Goal: Task Accomplishment & Management: Complete application form

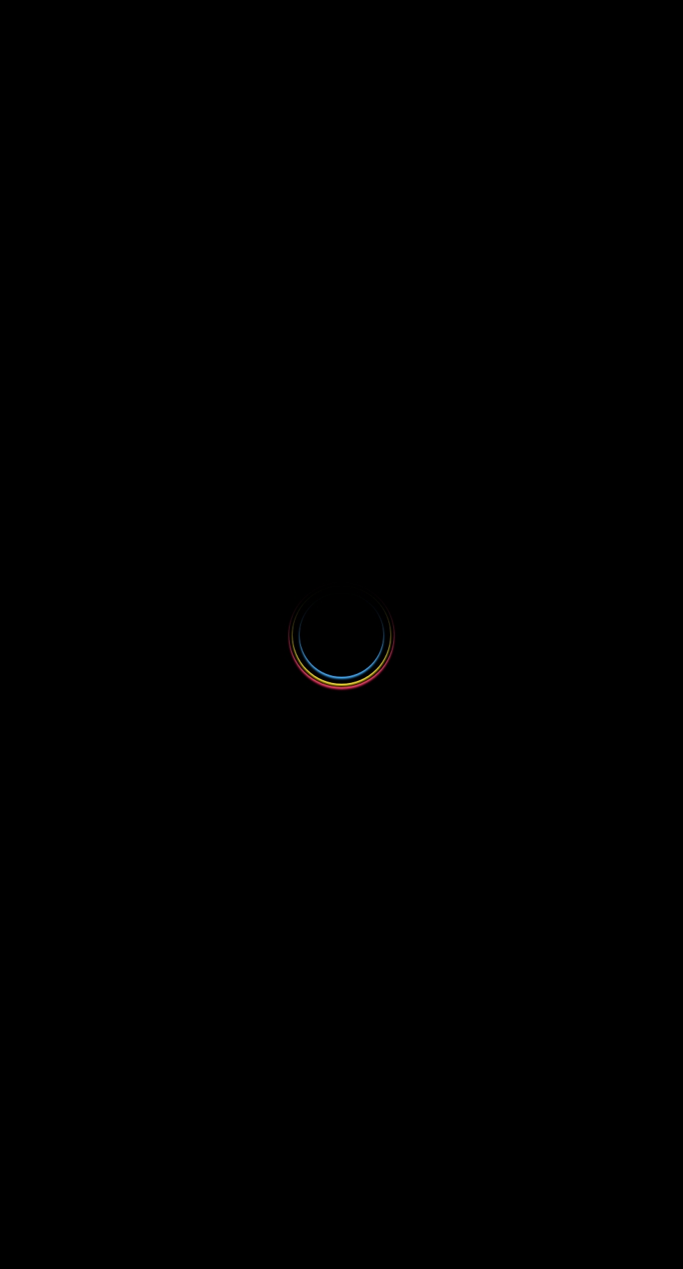
select select
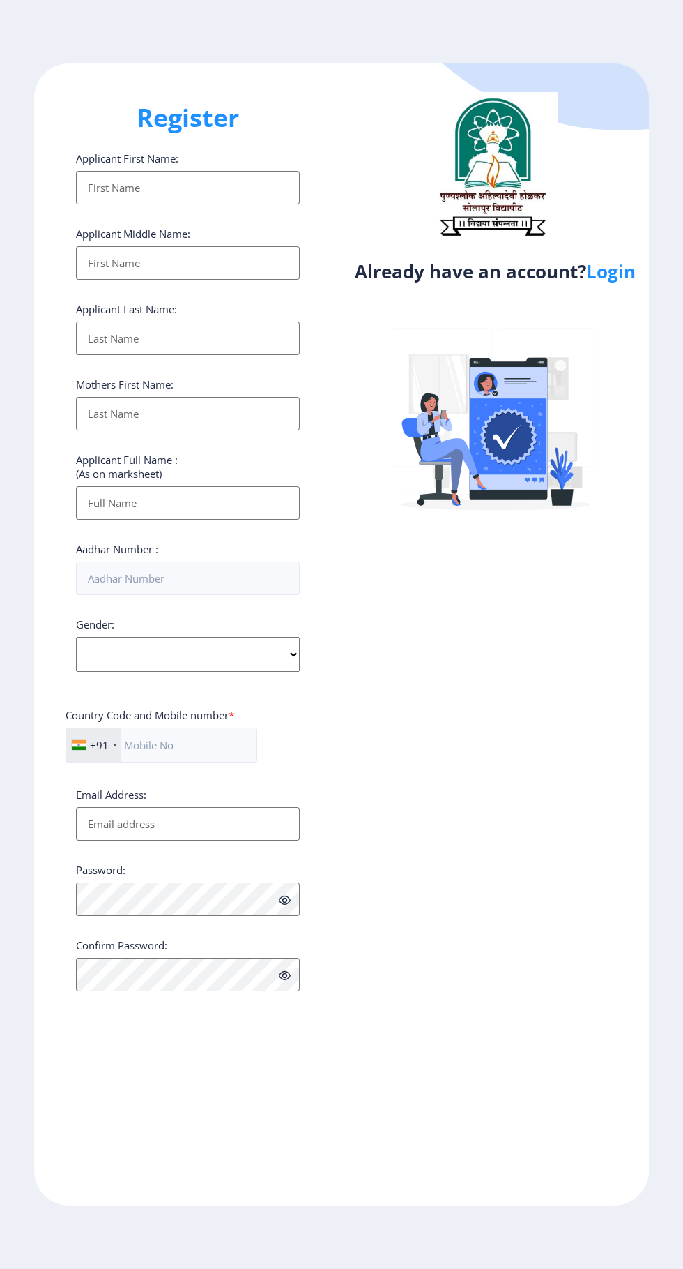
click at [605, 279] on link "Login" at bounding box center [612, 271] width 50 height 25
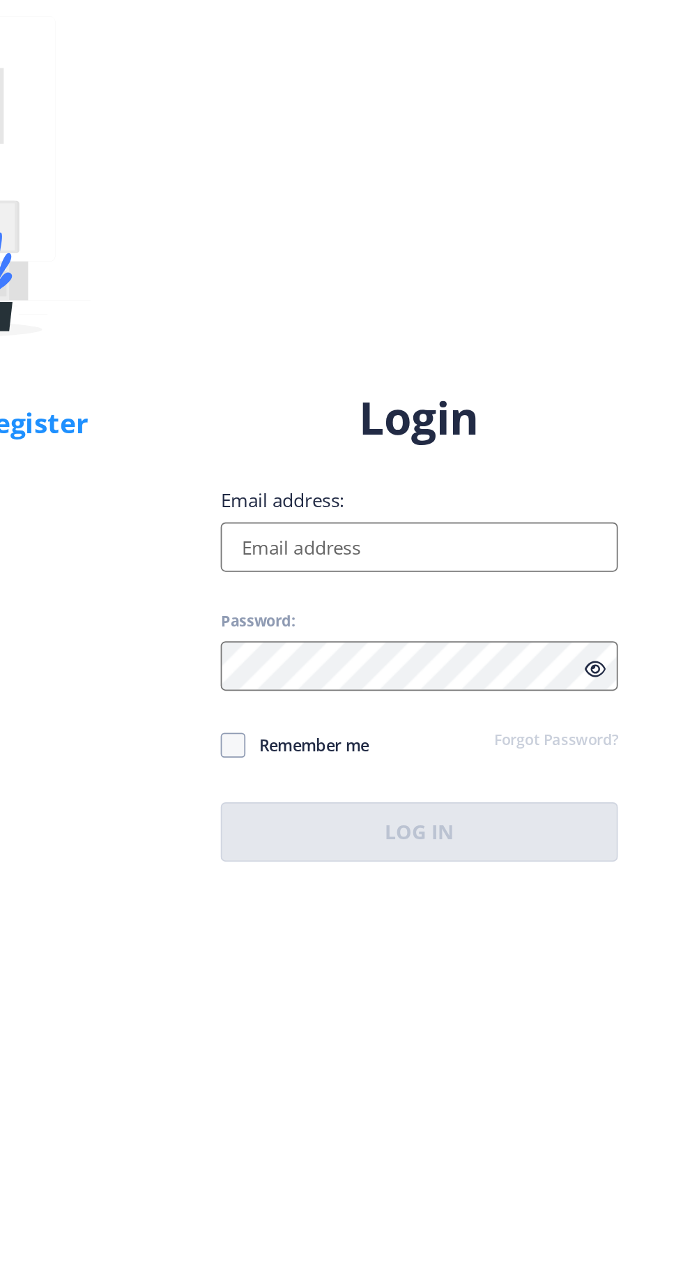
click at [448, 593] on input "Email address:" at bounding box center [496, 580] width 224 height 28
type input "[EMAIL_ADDRESS][DOMAIN_NAME]"
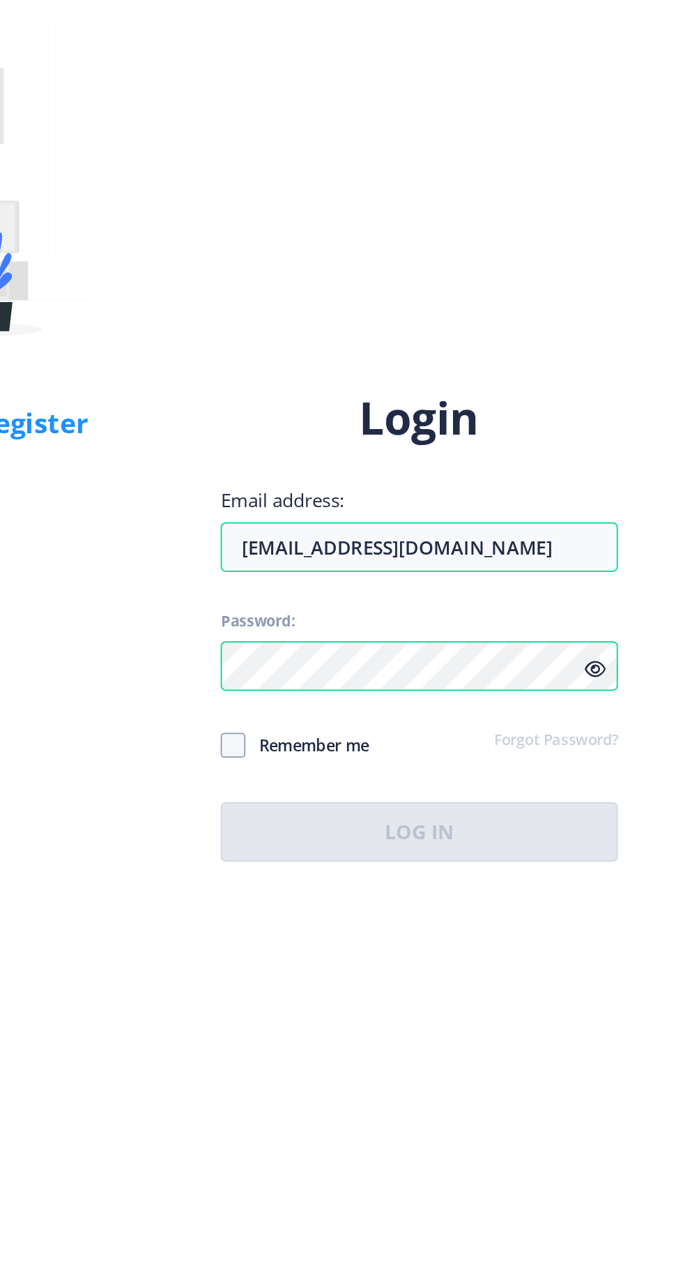
click at [393, 698] on span at bounding box center [391, 691] width 14 height 14
click at [384, 691] on input "Remember me" at bounding box center [384, 690] width 1 height 1
checkbox input "true"
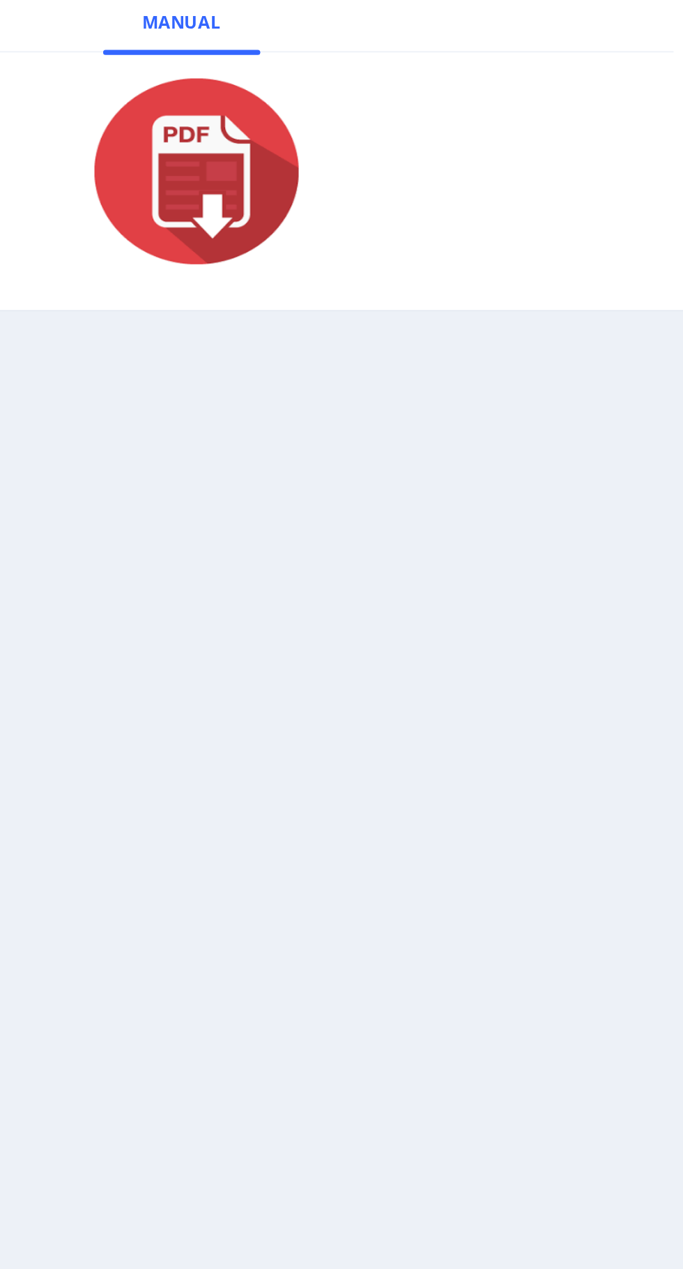
click at [450, 849] on nb-layout-column "Students can apply here for Convocation/Degree Certificate if they Pass Out bet…" at bounding box center [361, 639] width 644 height 1173
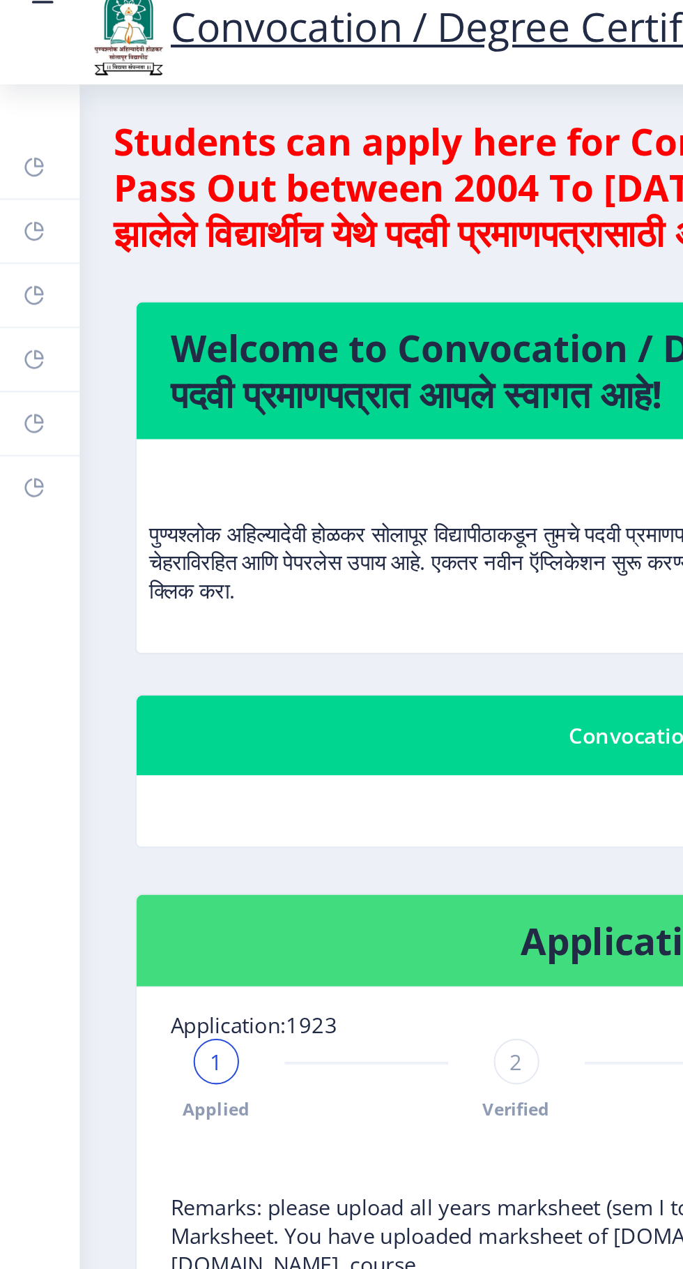
click at [17, 225] on rect at bounding box center [16, 218] width 11 height 11
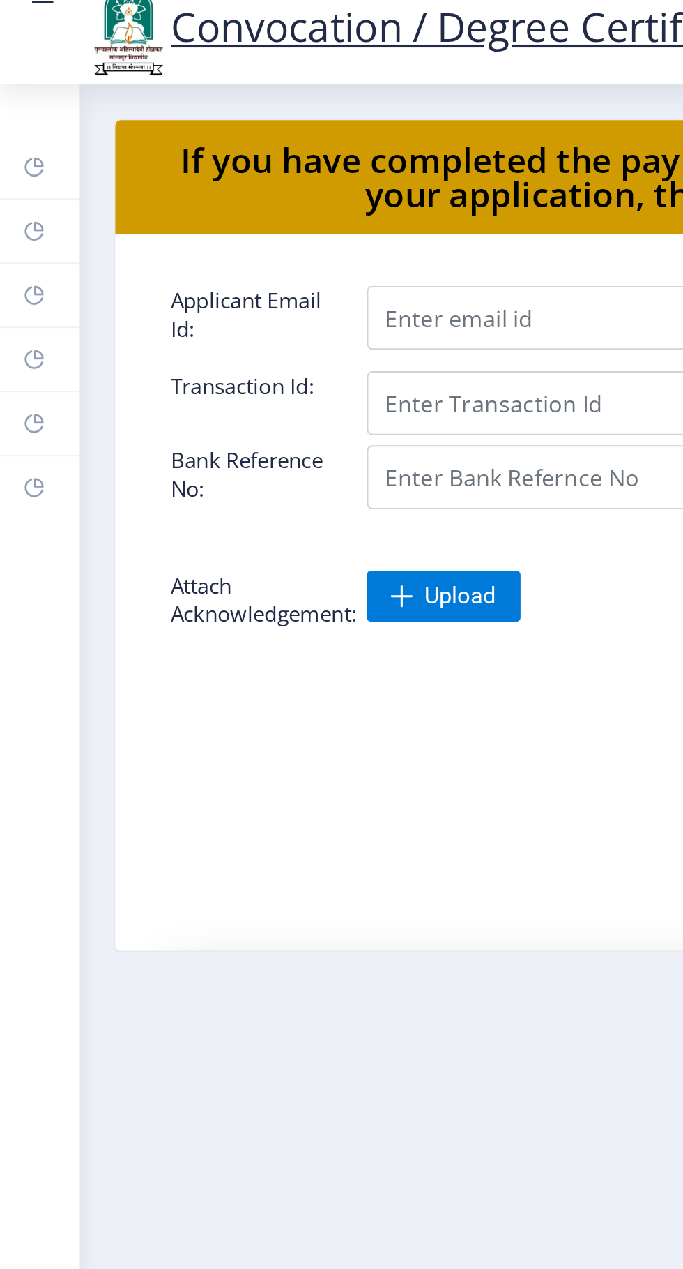
click at [13, 252] on icon at bounding box center [16, 250] width 9 height 9
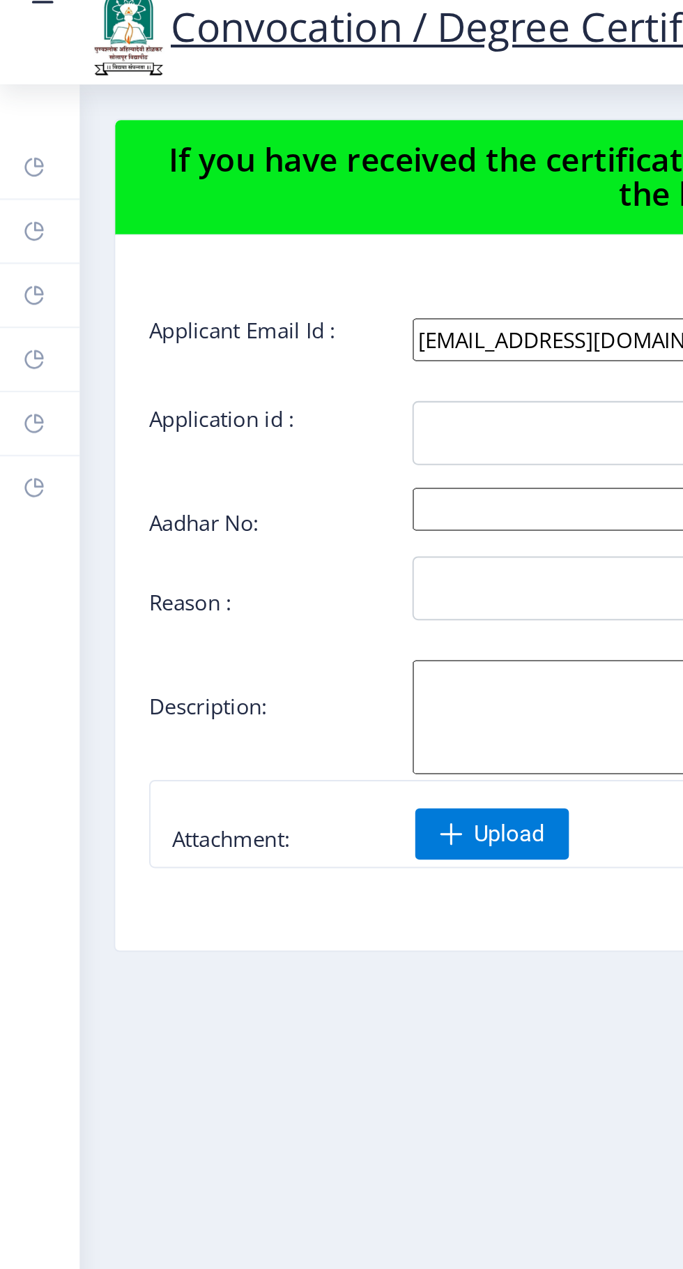
click at [17, 190] on rect at bounding box center [16, 187] width 11 height 11
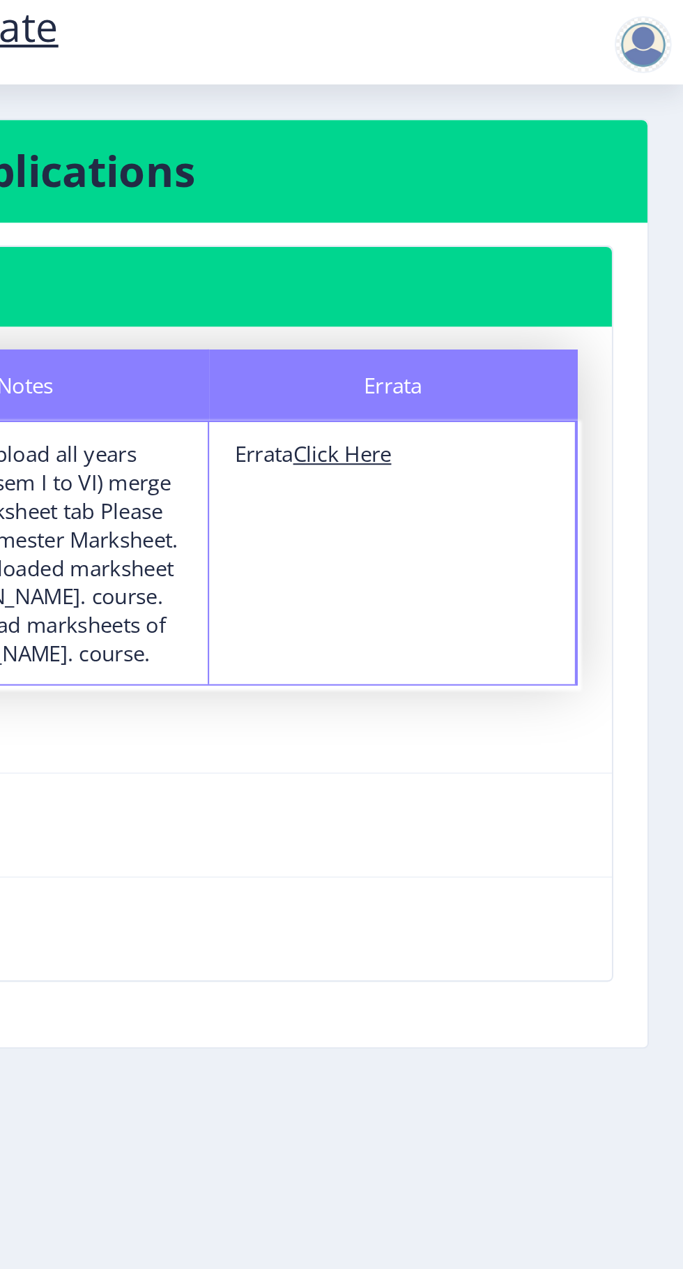
click at [660, 34] on div at bounding box center [664, 34] width 28 height 28
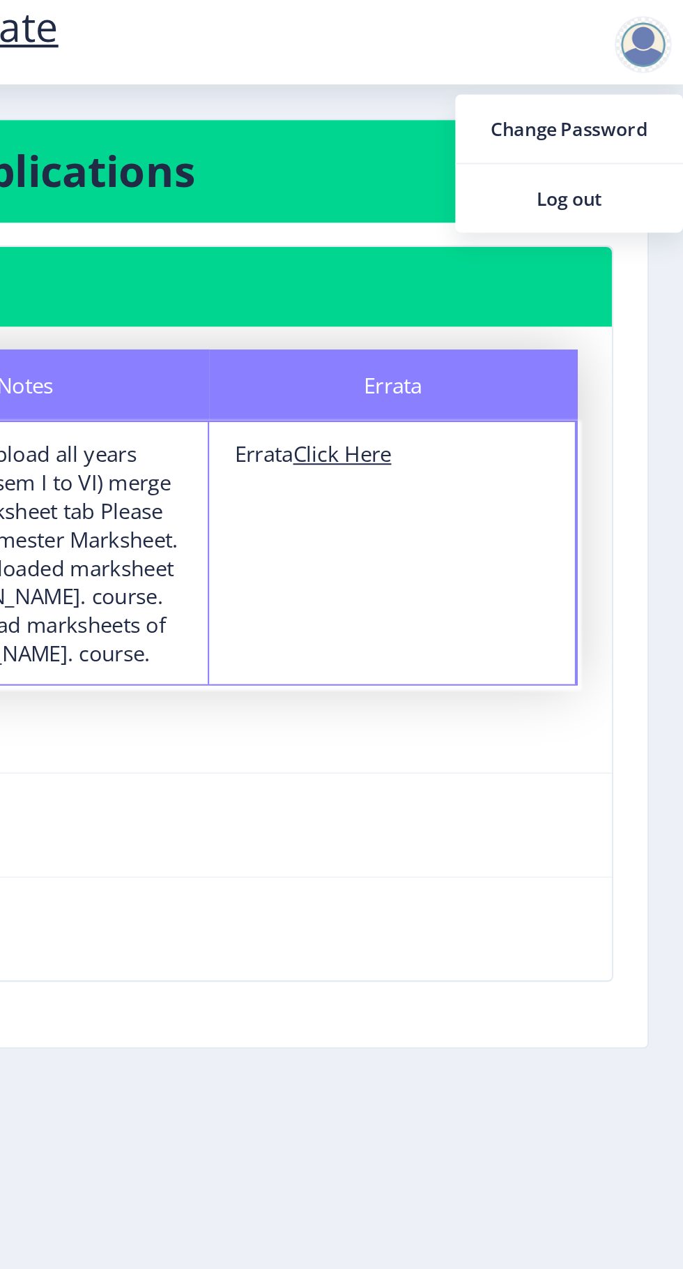
click at [614, 119] on link "Log out" at bounding box center [628, 108] width 112 height 33
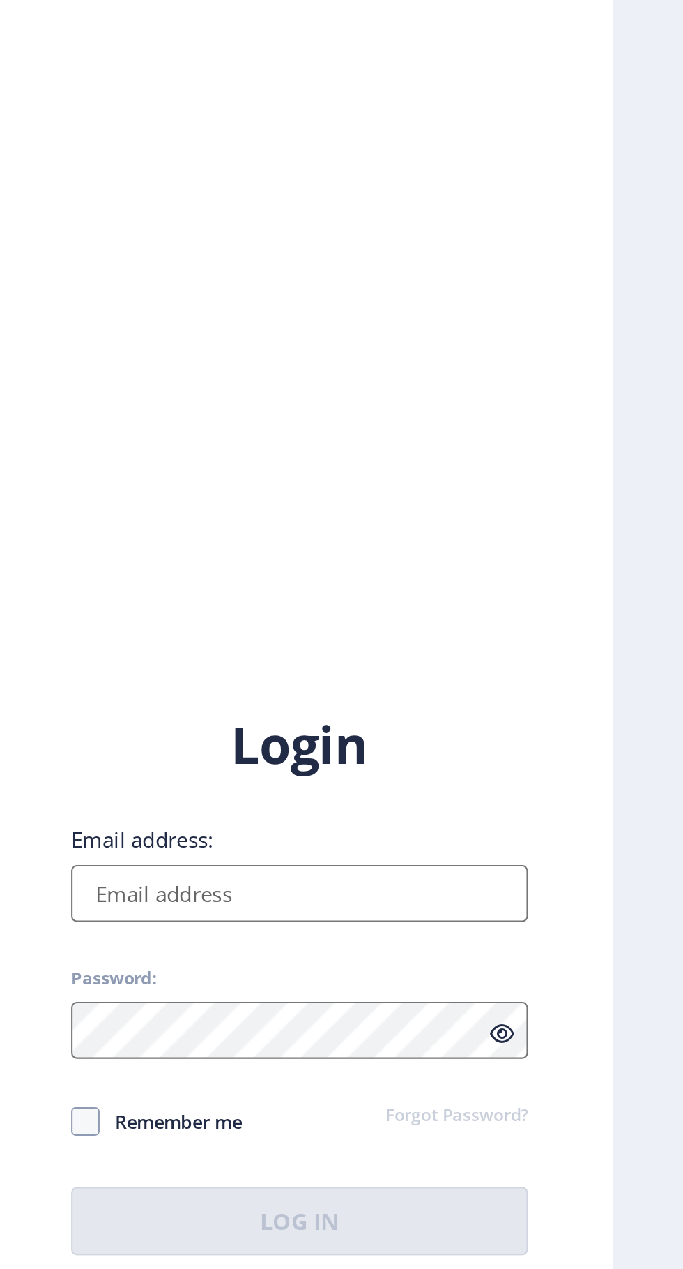
click at [433, 593] on input "Email address:" at bounding box center [496, 580] width 224 height 28
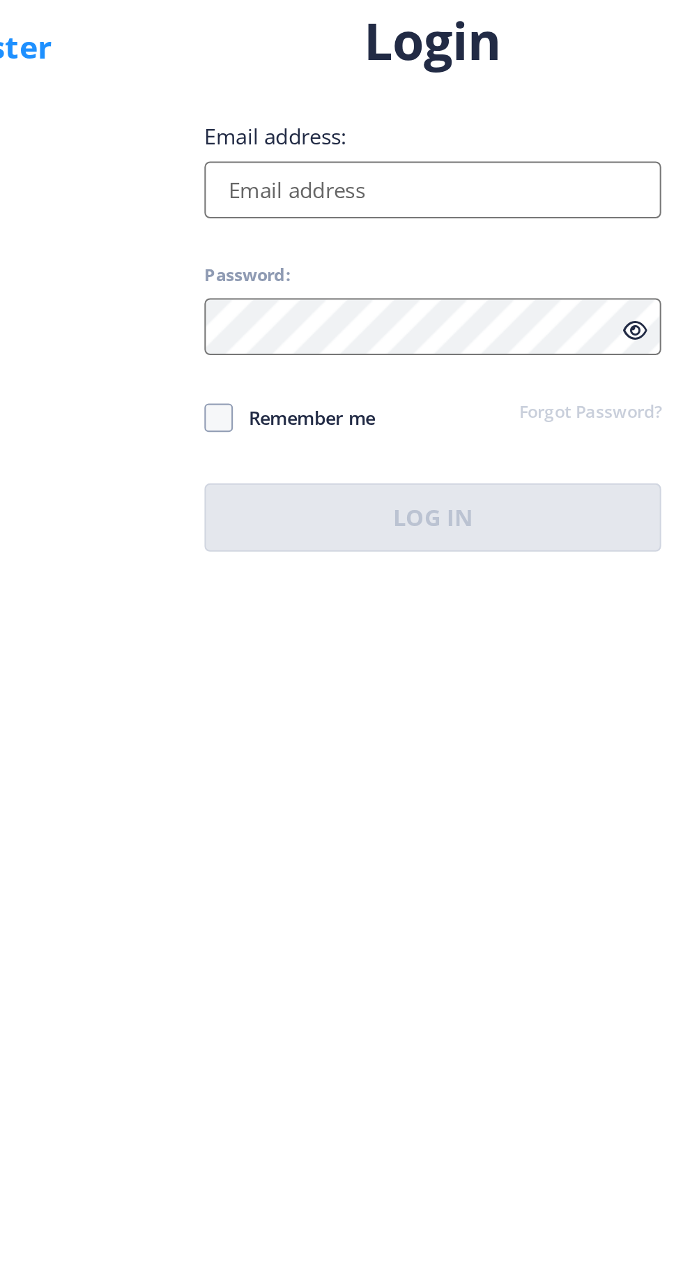
type input "[EMAIL_ADDRESS][DOMAIN_NAME]"
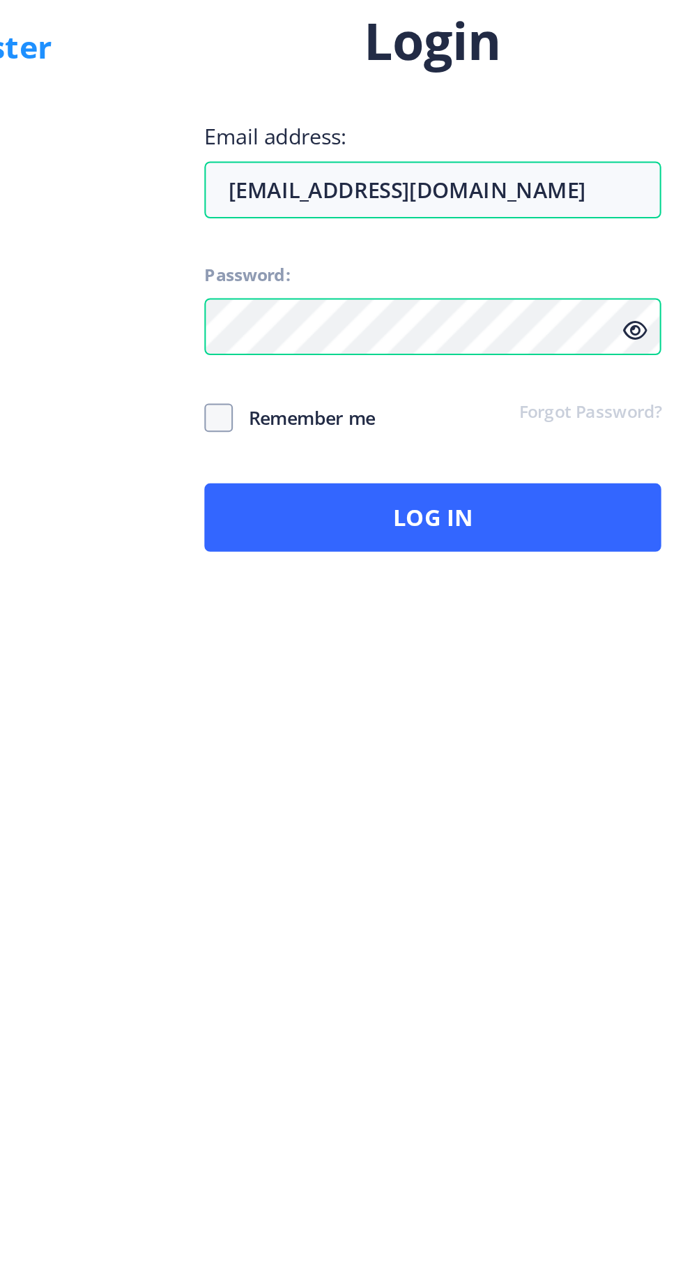
click at [391, 698] on span at bounding box center [391, 691] width 14 height 14
click at [384, 691] on input "Remember me" at bounding box center [384, 690] width 1 height 1
checkbox input "true"
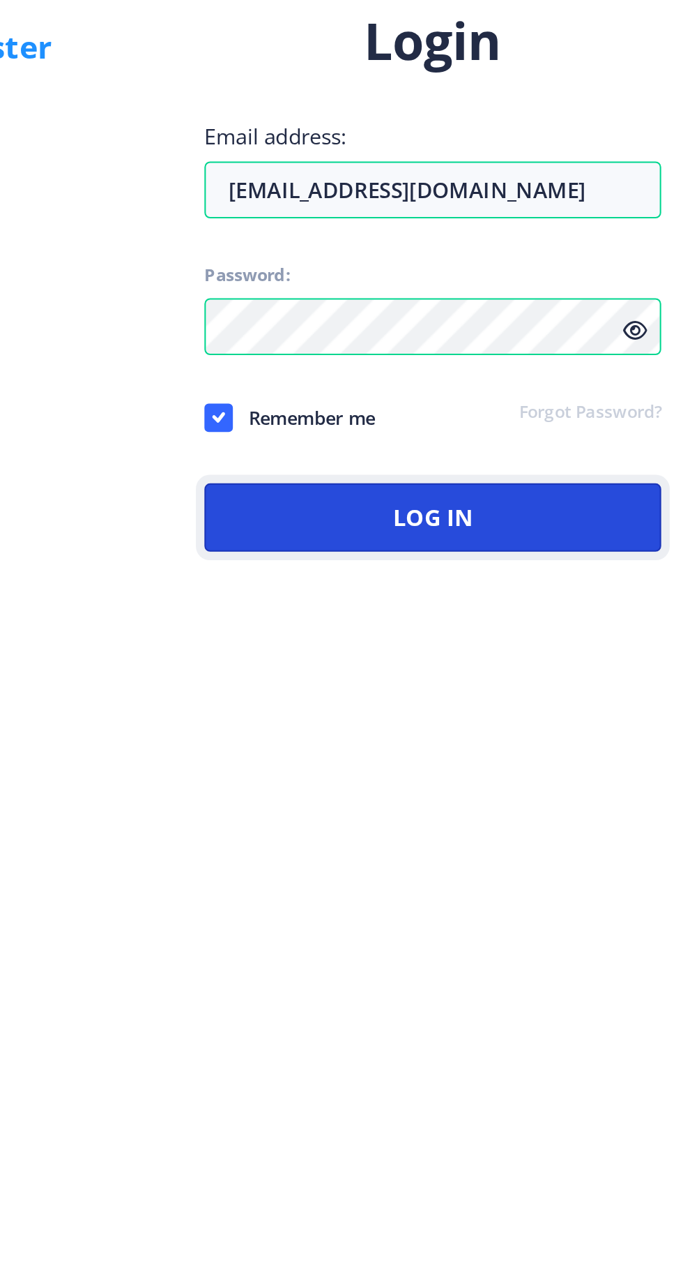
click at [422, 757] on button "Log In" at bounding box center [496, 739] width 224 height 33
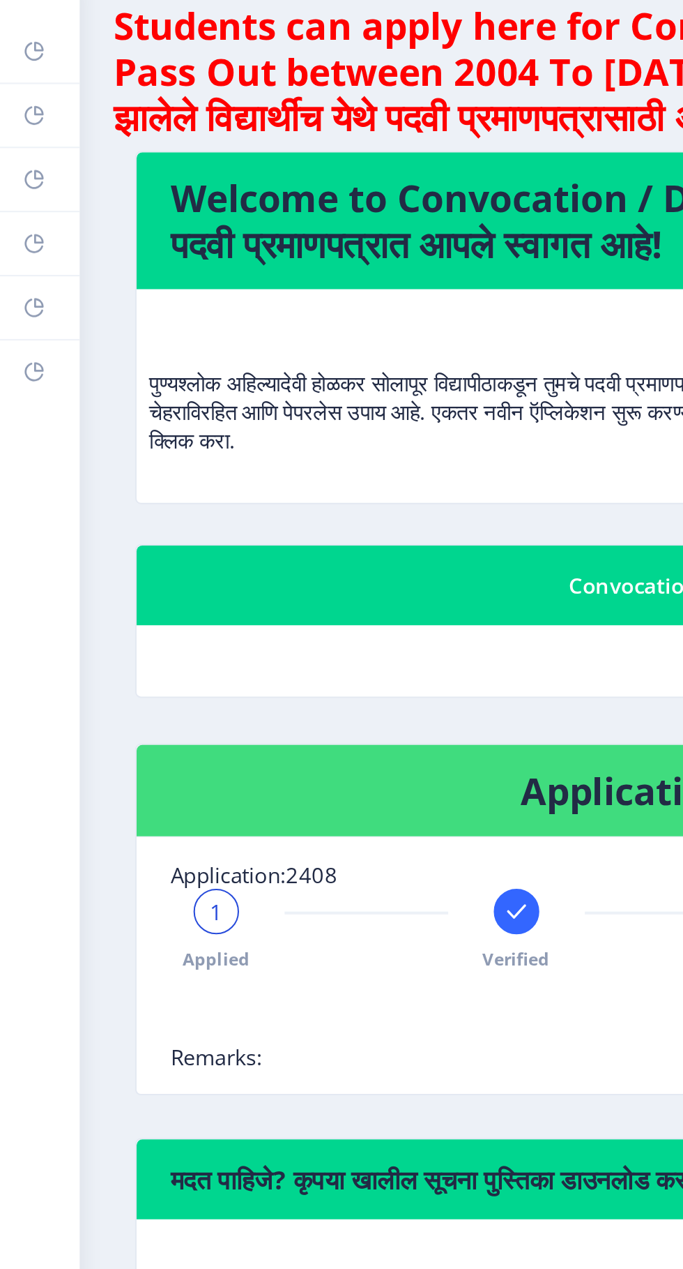
click at [22, 172] on link "Myapplication" at bounding box center [19, 187] width 39 height 31
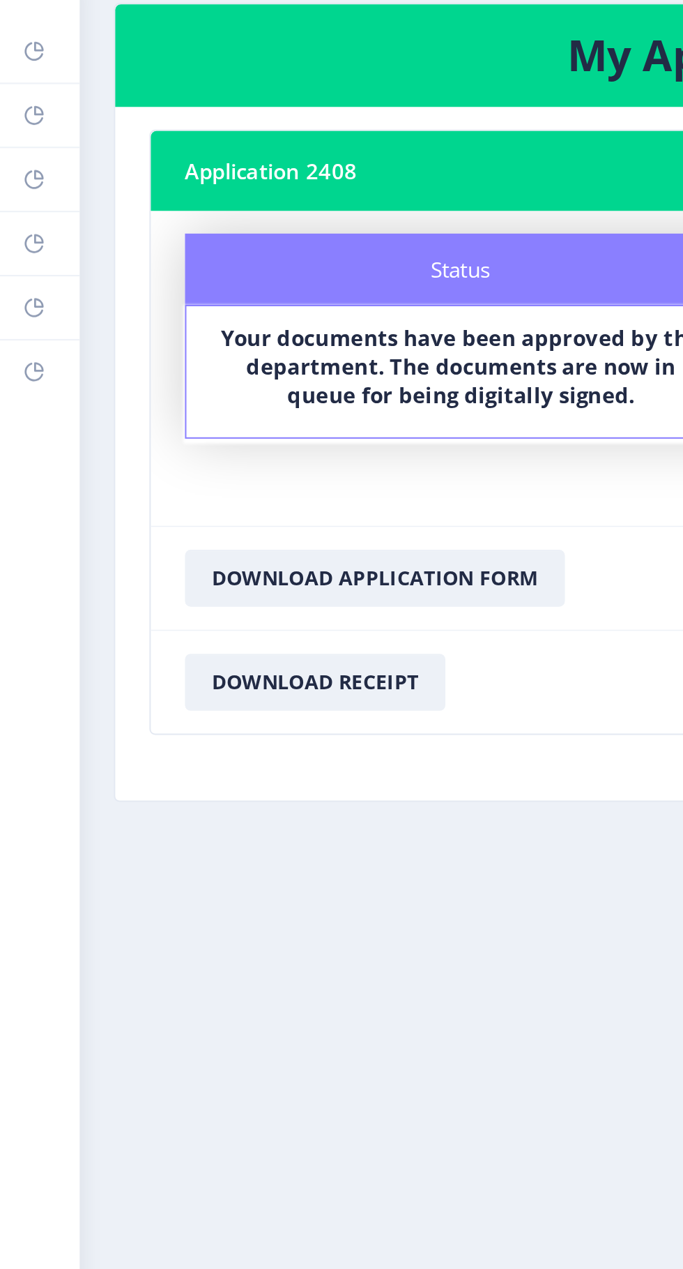
click at [22, 153] on link "Profile" at bounding box center [19, 156] width 39 height 31
select select
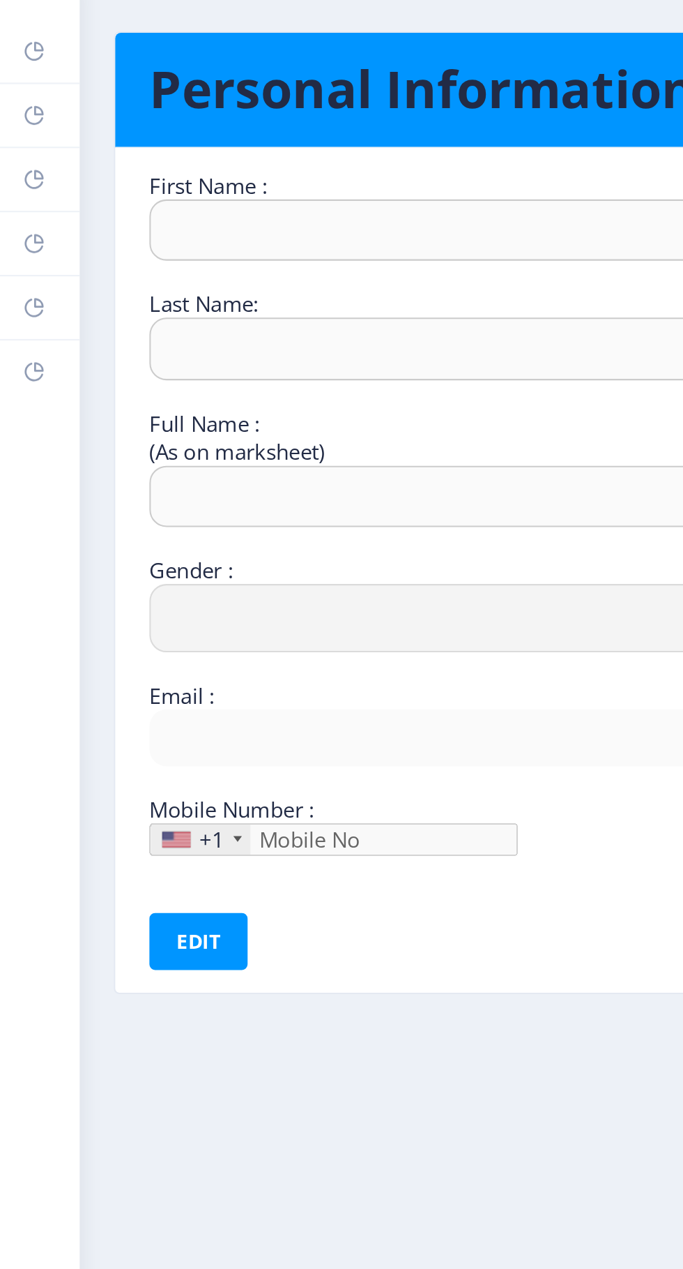
click at [25, 212] on link "Payment issue" at bounding box center [19, 219] width 39 height 31
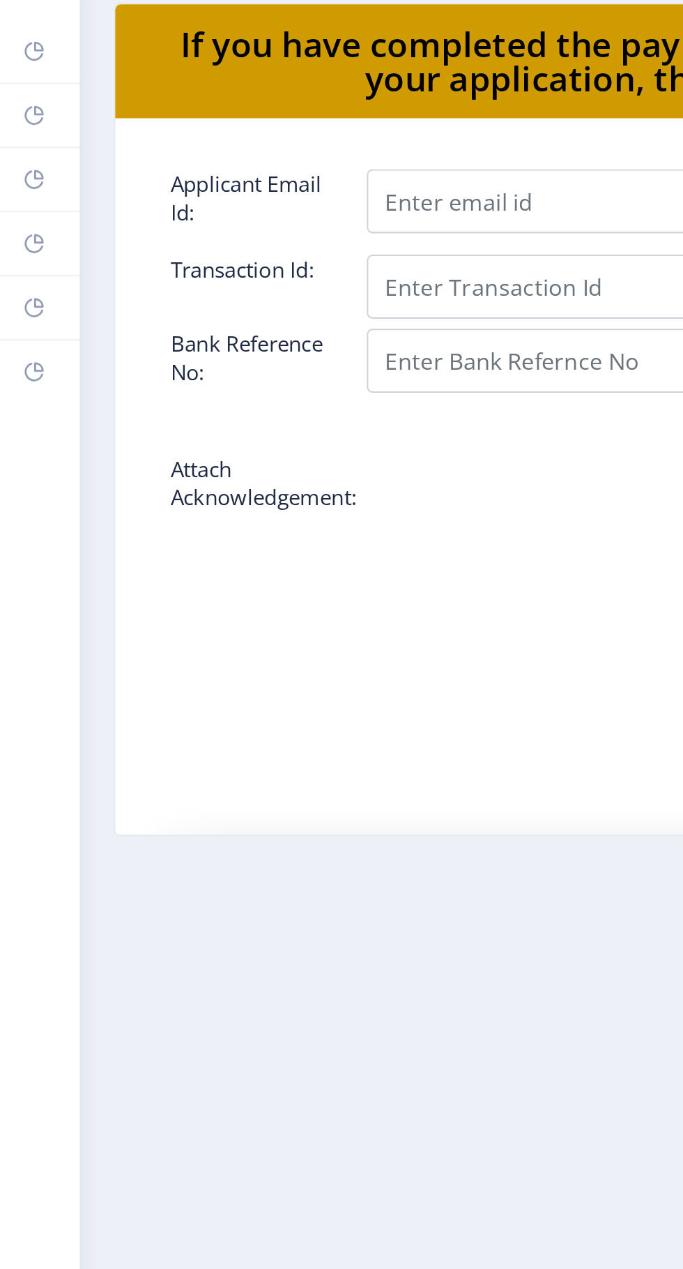
click at [29, 251] on link "Incorrect Certificate" at bounding box center [19, 250] width 39 height 31
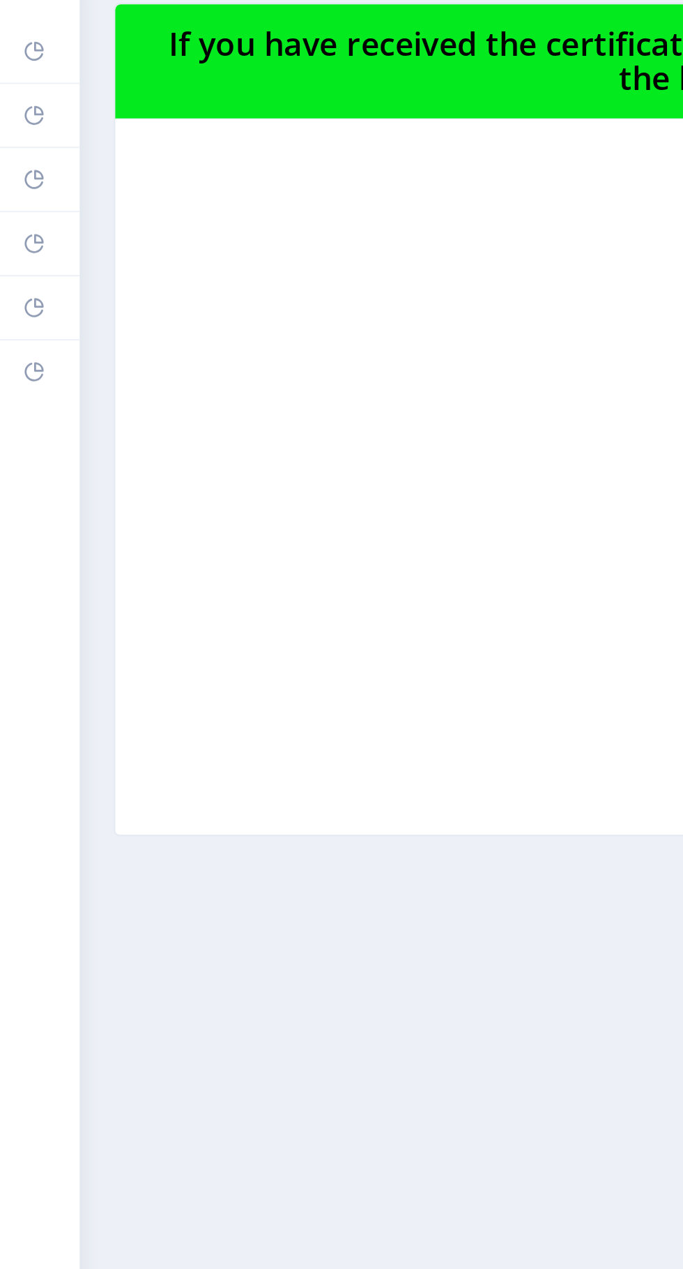
click at [20, 160] on icon at bounding box center [16, 156] width 9 height 9
select select
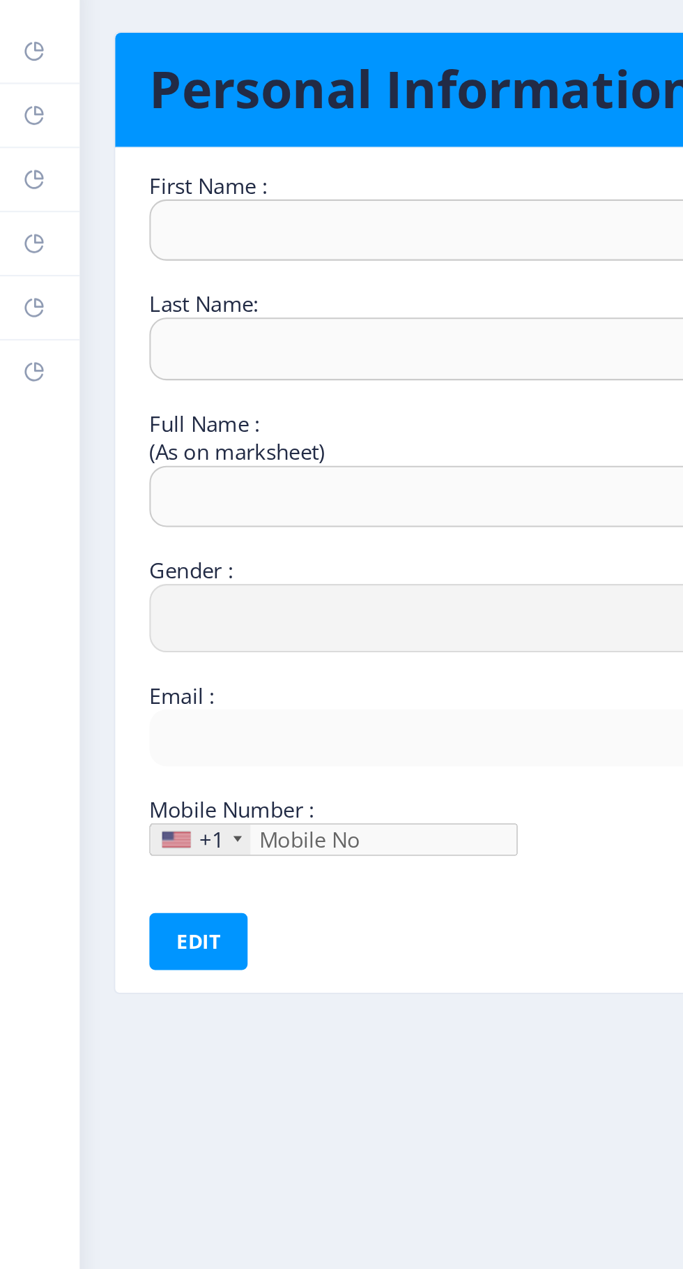
click at [28, 195] on link "Myapplication" at bounding box center [19, 187] width 39 height 31
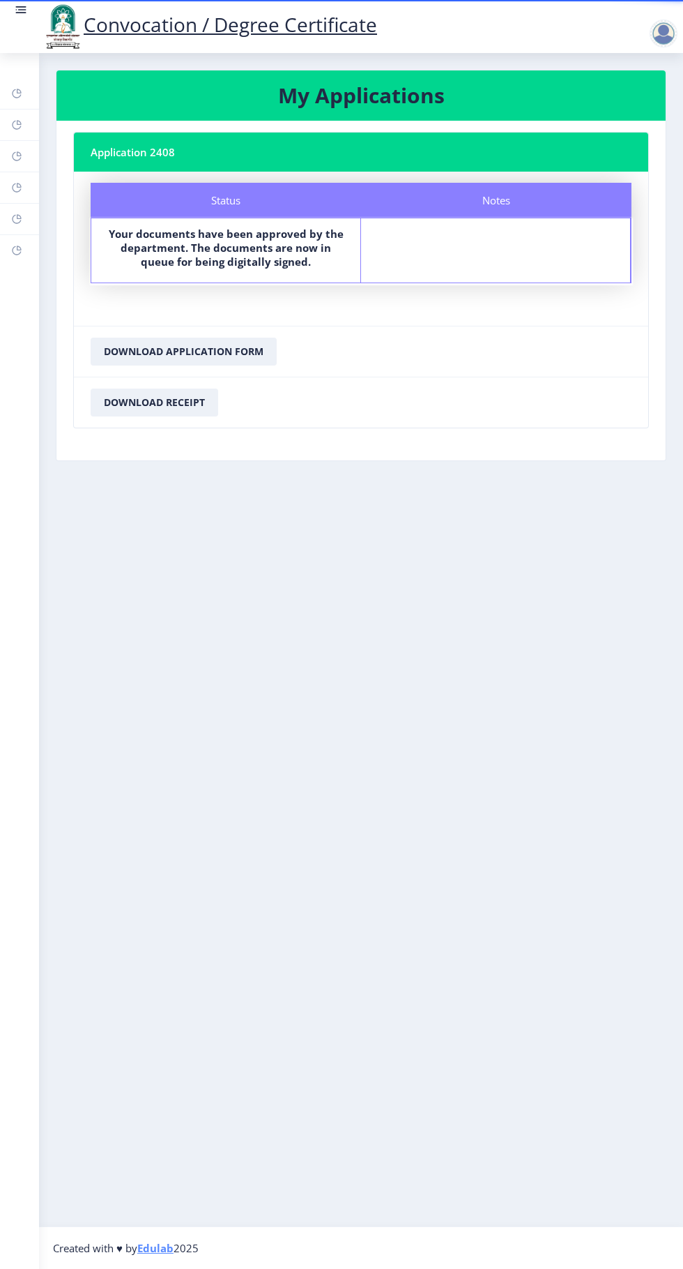
click at [17, 93] on rect at bounding box center [16, 93] width 11 height 11
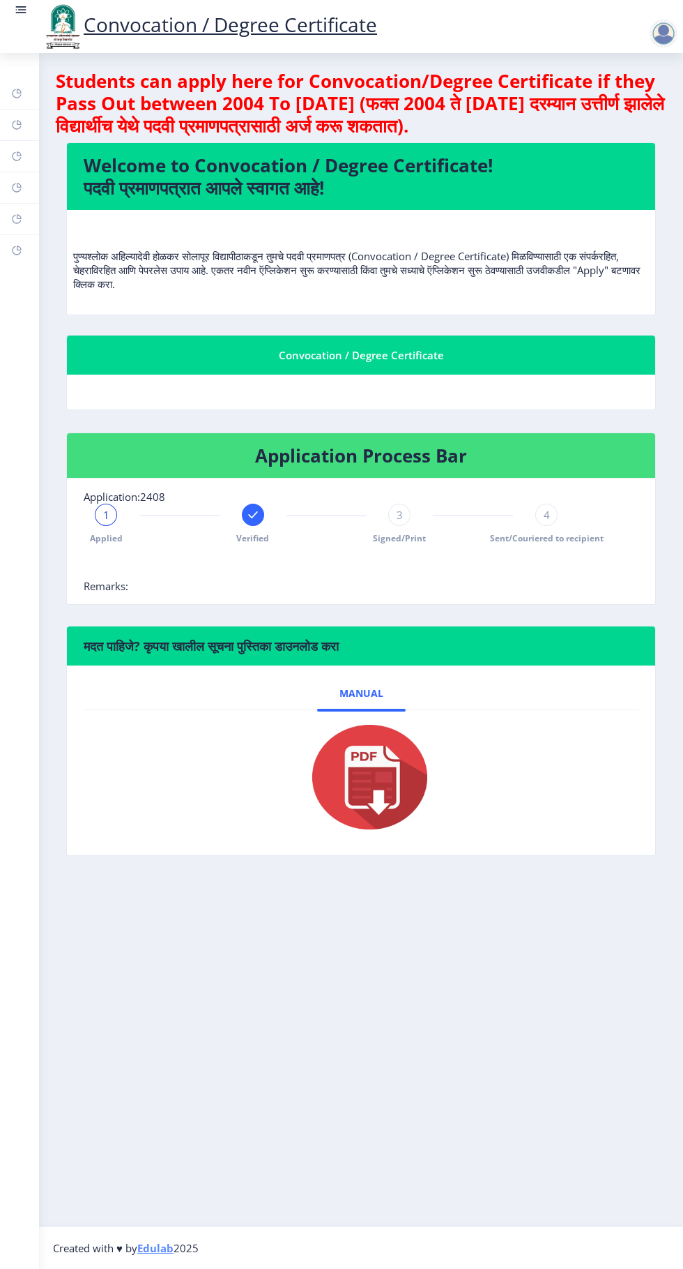
click at [20, 56] on div "Dashboard Help/FAQ Profile Myapplication Payment issue Incorrect Certificate" at bounding box center [19, 661] width 39 height 1216
